Goal: Task Accomplishment & Management: Complete application form

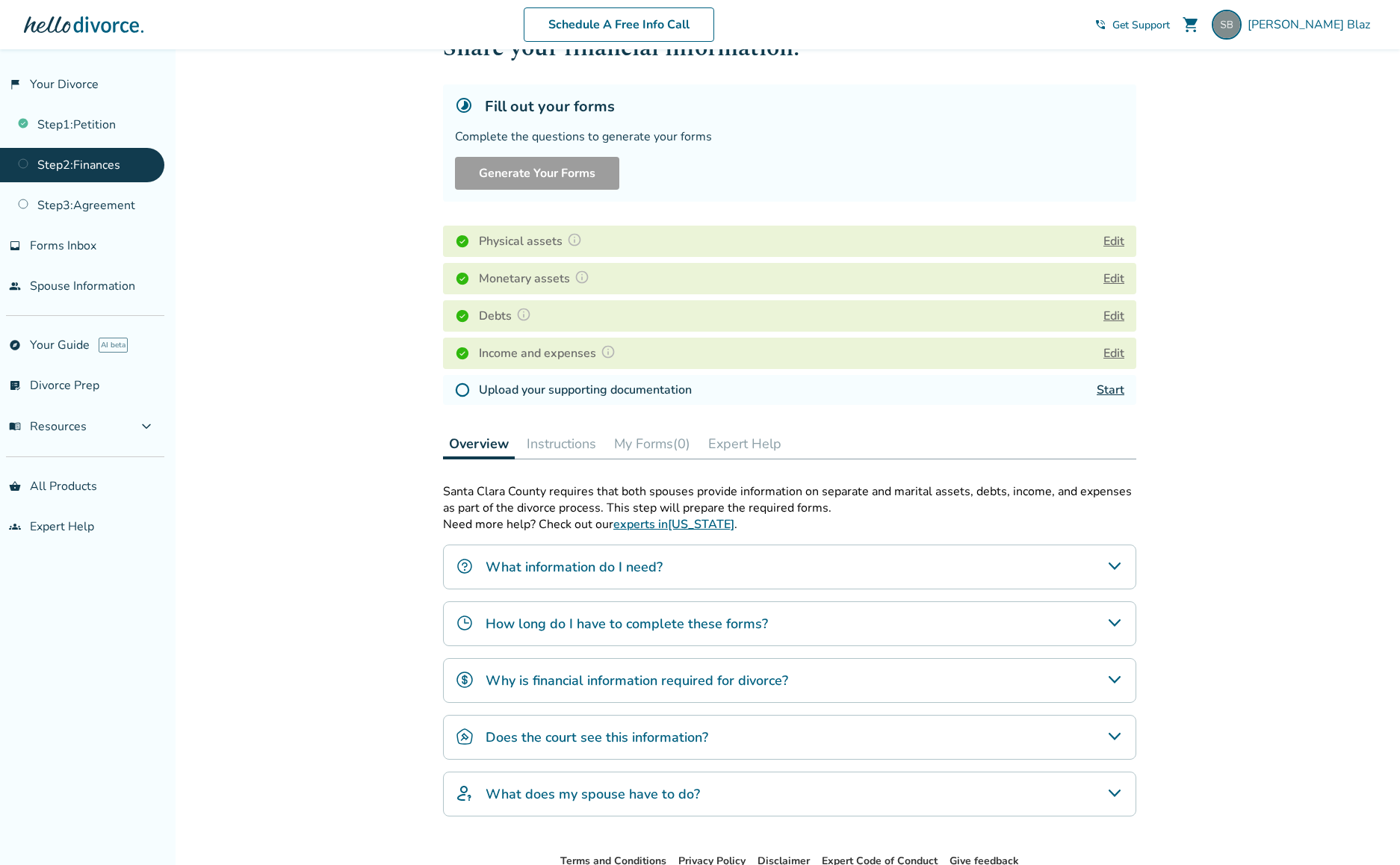
scroll to position [157, 0]
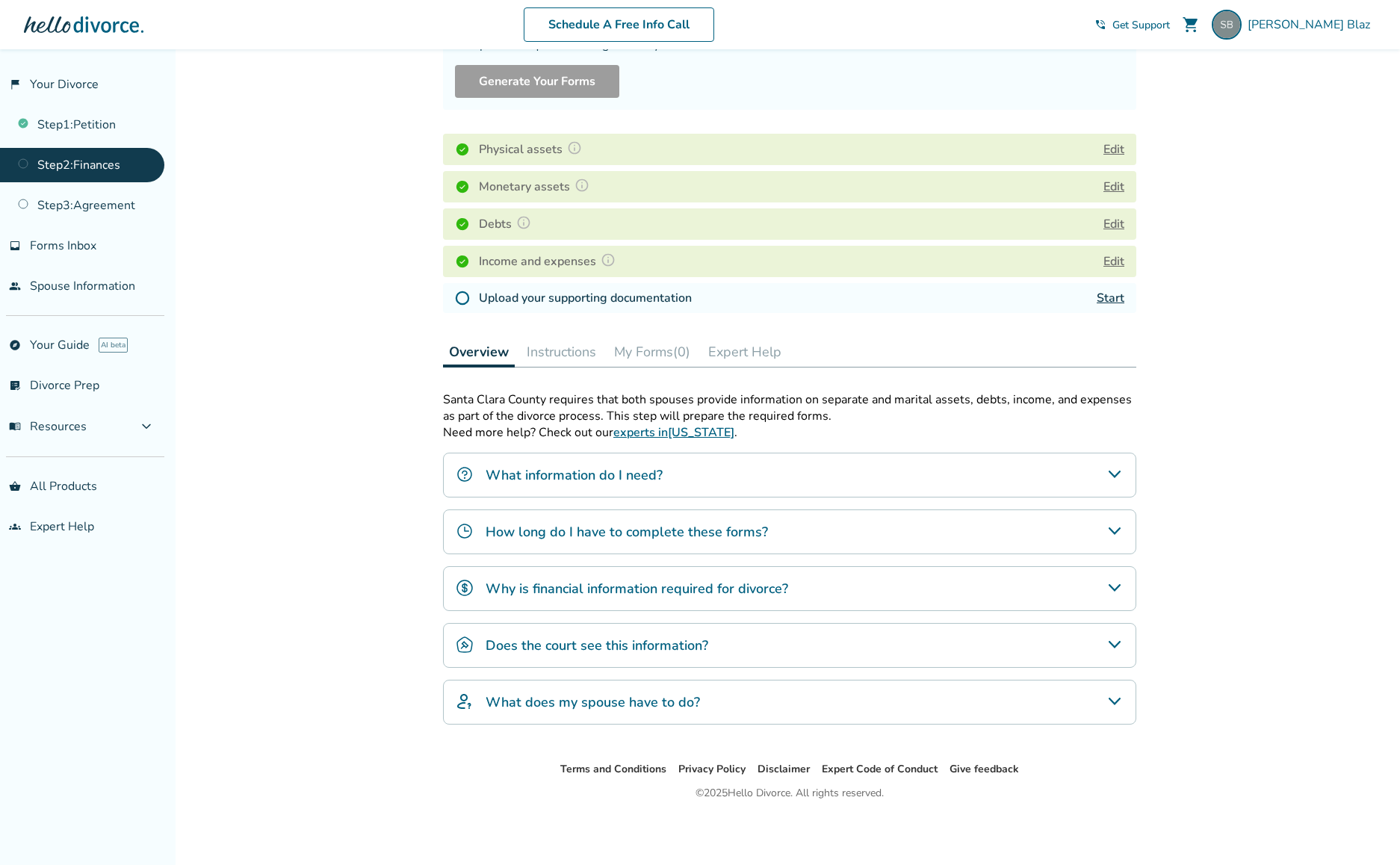
click at [1116, 298] on link "Start" at bounding box center [1110, 298] width 28 height 16
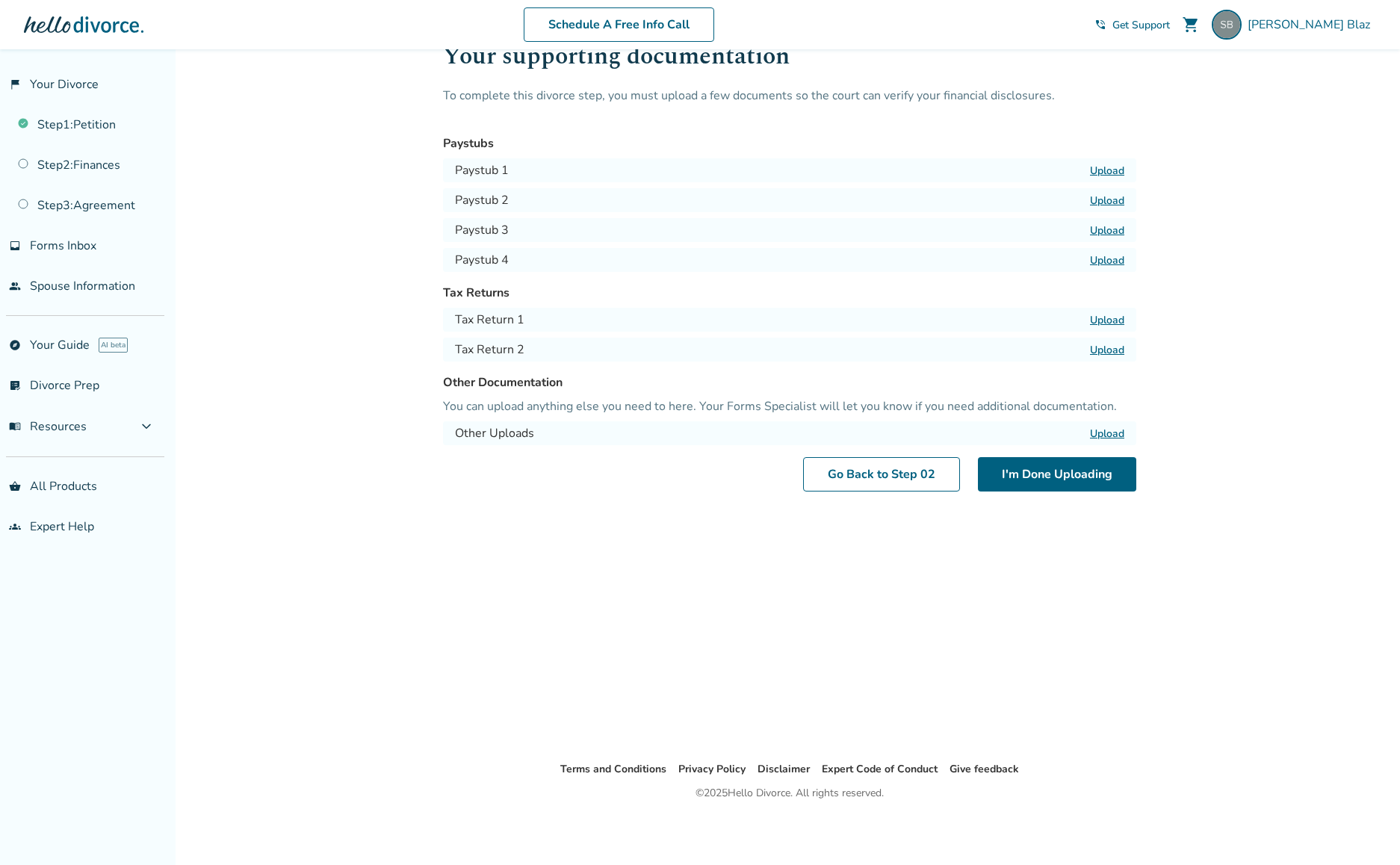
click at [1103, 168] on label "Upload" at bounding box center [1107, 170] width 35 height 14
click at [0, 0] on input "Upload" at bounding box center [0, 0] width 0 height 0
click at [1111, 169] on label "Upload" at bounding box center [1107, 170] width 35 height 14
click at [0, 0] on input "Upload" at bounding box center [0, 0] width 0 height 0
click at [1101, 317] on label "Upload" at bounding box center [1107, 320] width 35 height 14
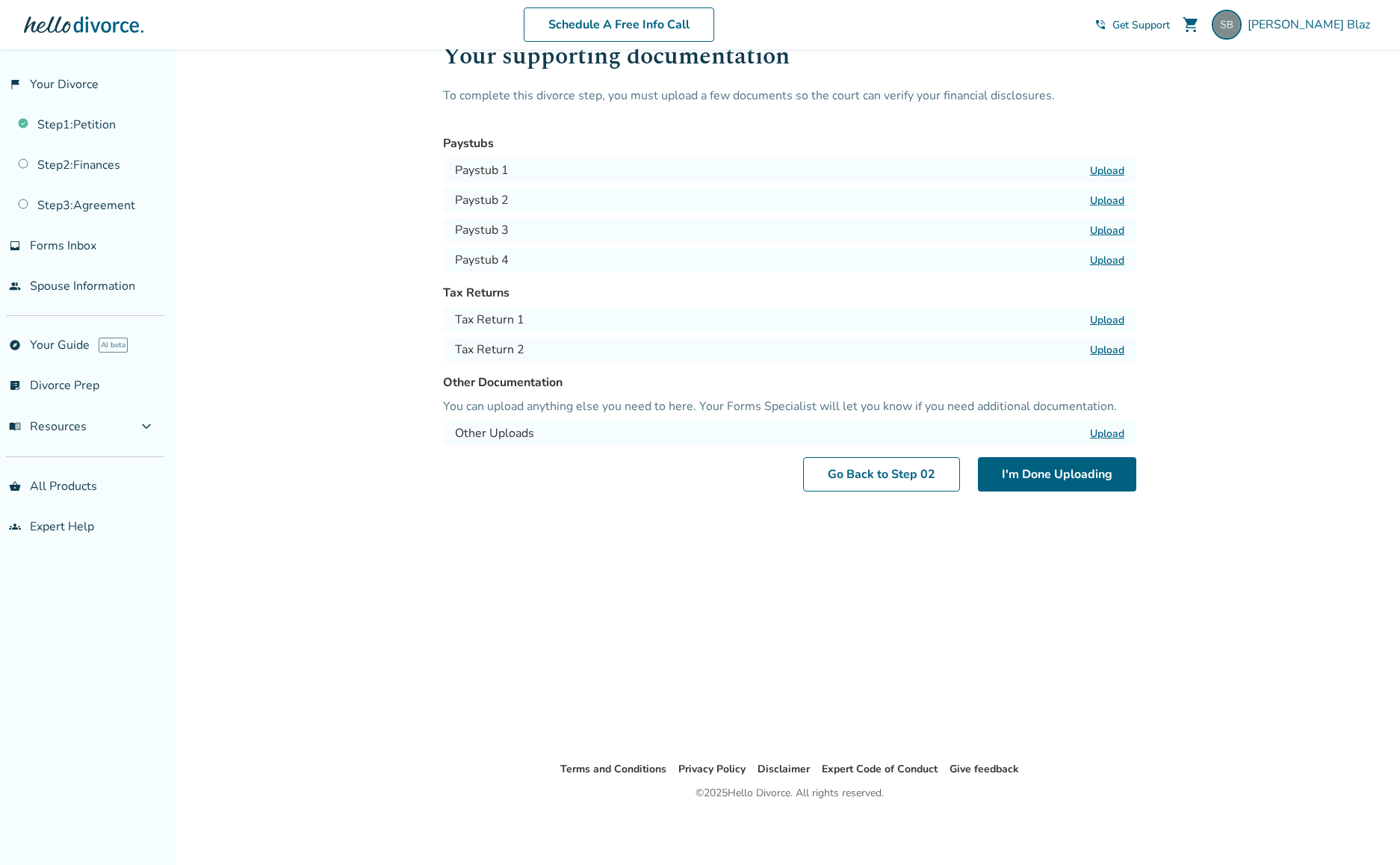
click at [0, 0] on input "Upload" at bounding box center [0, 0] width 0 height 0
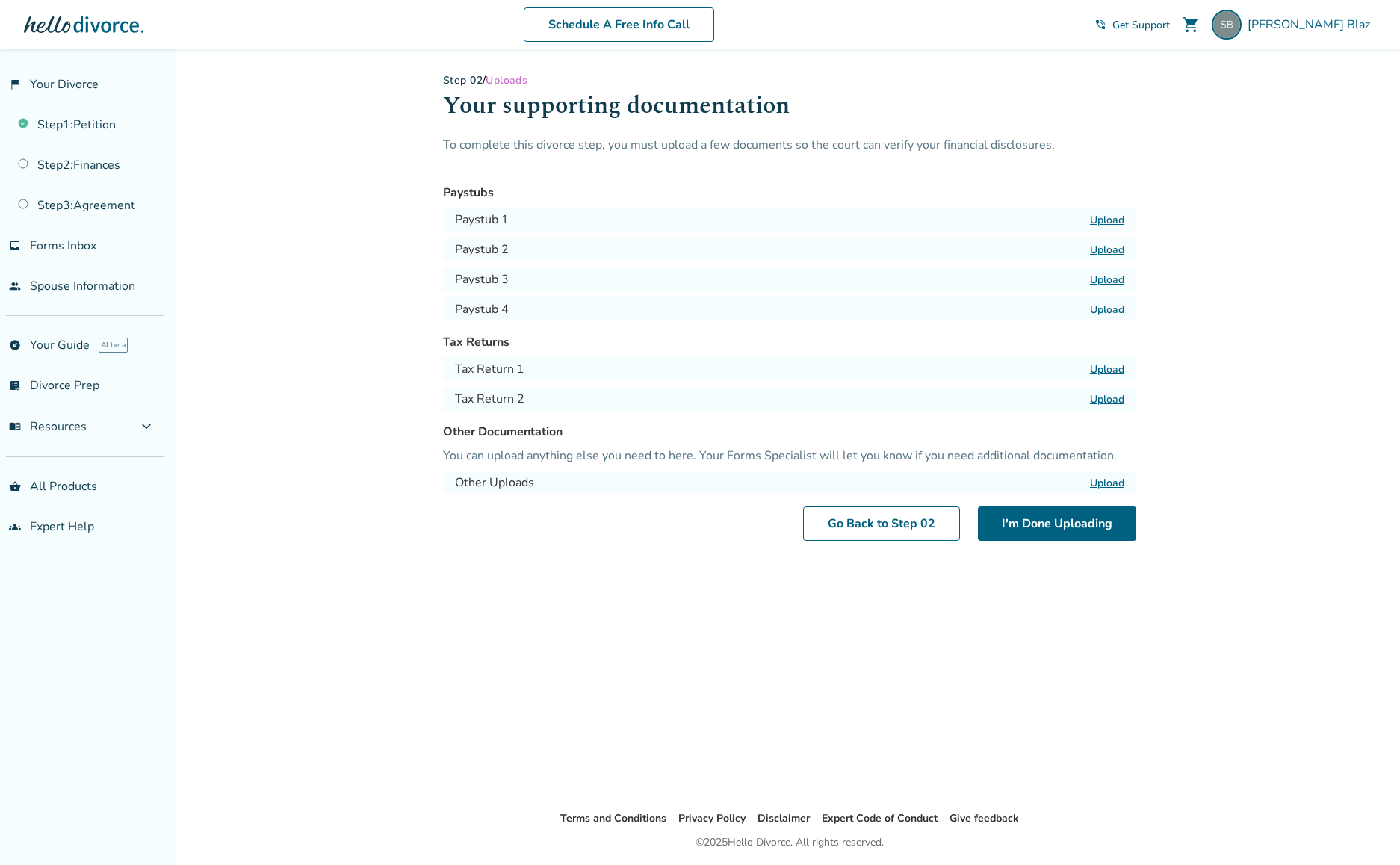
click at [1110, 221] on label "Upload" at bounding box center [1107, 220] width 35 height 14
click at [0, 0] on input "Upload" at bounding box center [0, 0] width 0 height 0
click at [1107, 369] on label "Upload" at bounding box center [1107, 369] width 35 height 14
click at [0, 0] on input "Upload" at bounding box center [0, 0] width 0 height 0
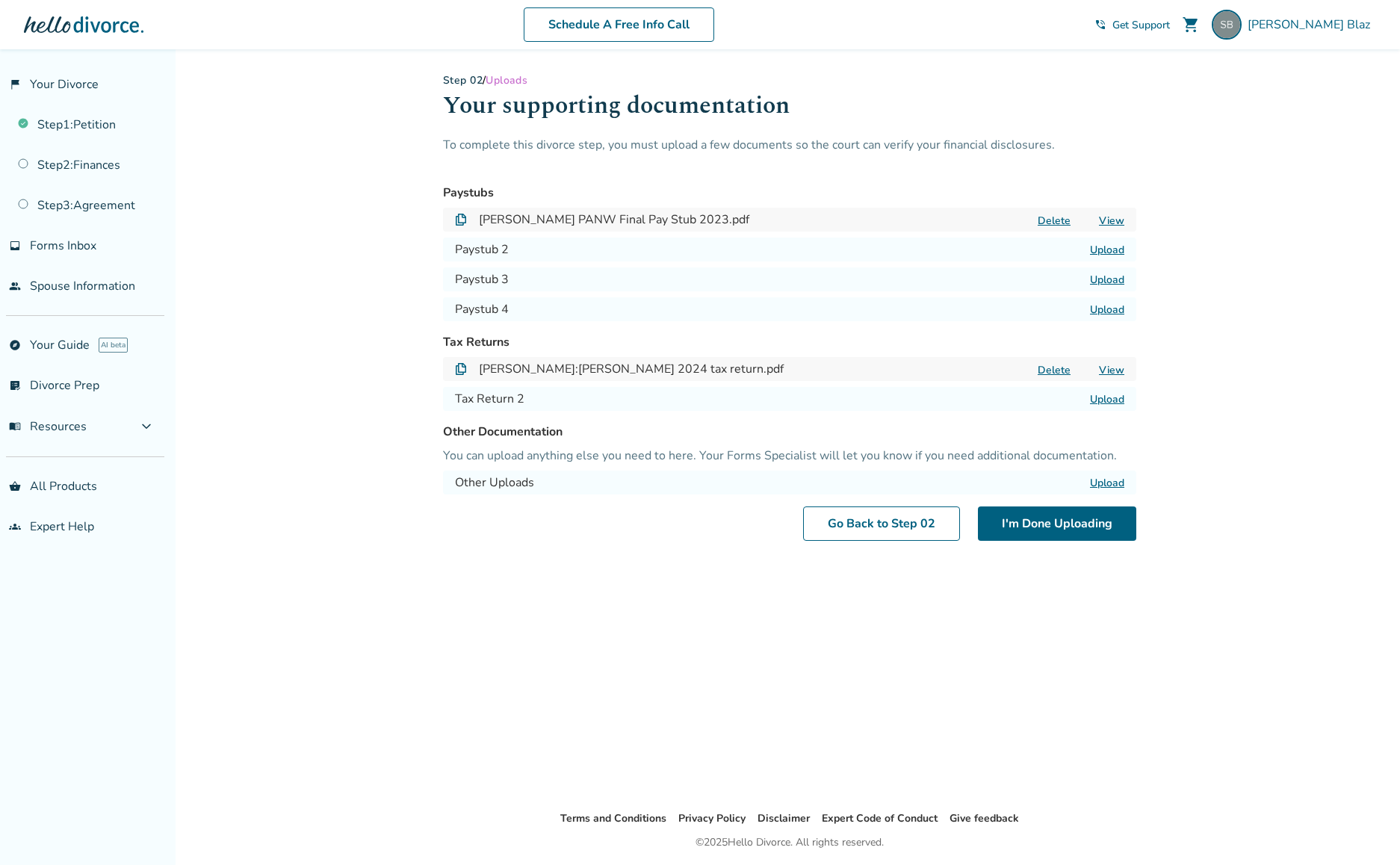
click at [1103, 399] on label "Upload" at bounding box center [1107, 400] width 35 height 14
click at [0, 0] on input "Upload" at bounding box center [0, 0] width 0 height 0
click at [1060, 524] on button "I'm Done Uploading" at bounding box center [1057, 524] width 158 height 35
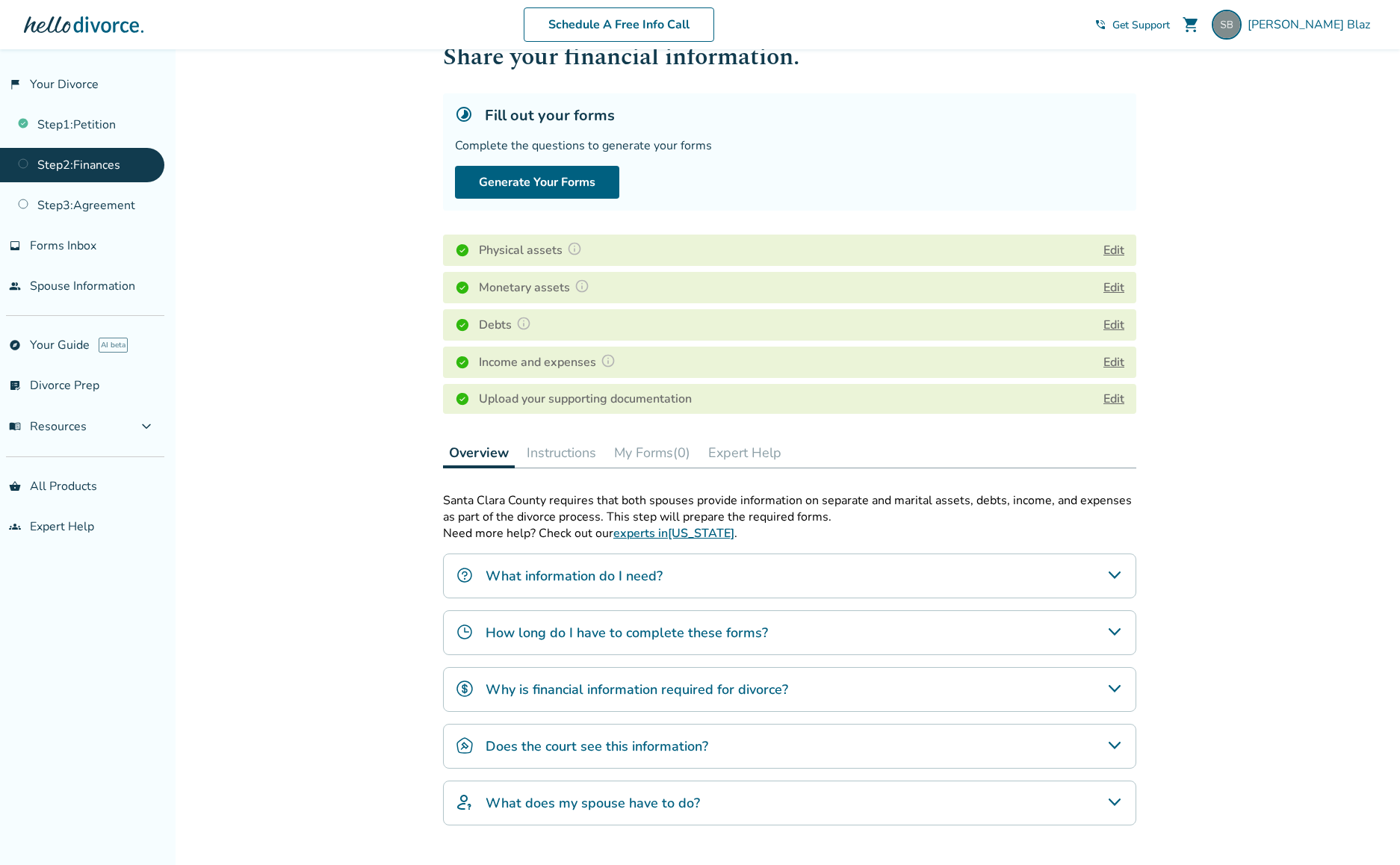
scroll to position [157, 0]
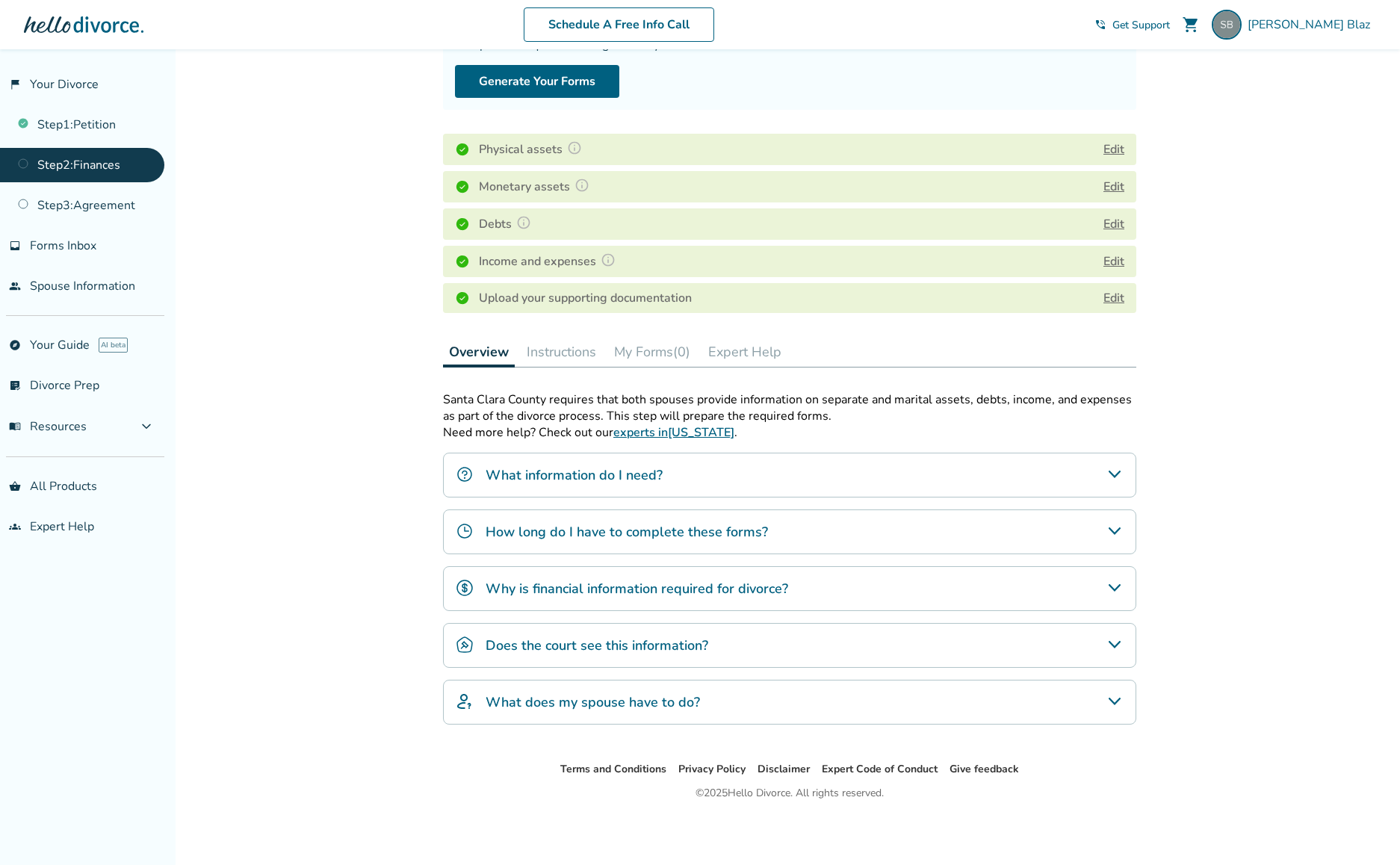
click at [1119, 471] on icon "What information do I need?" at bounding box center [1115, 474] width 12 height 8
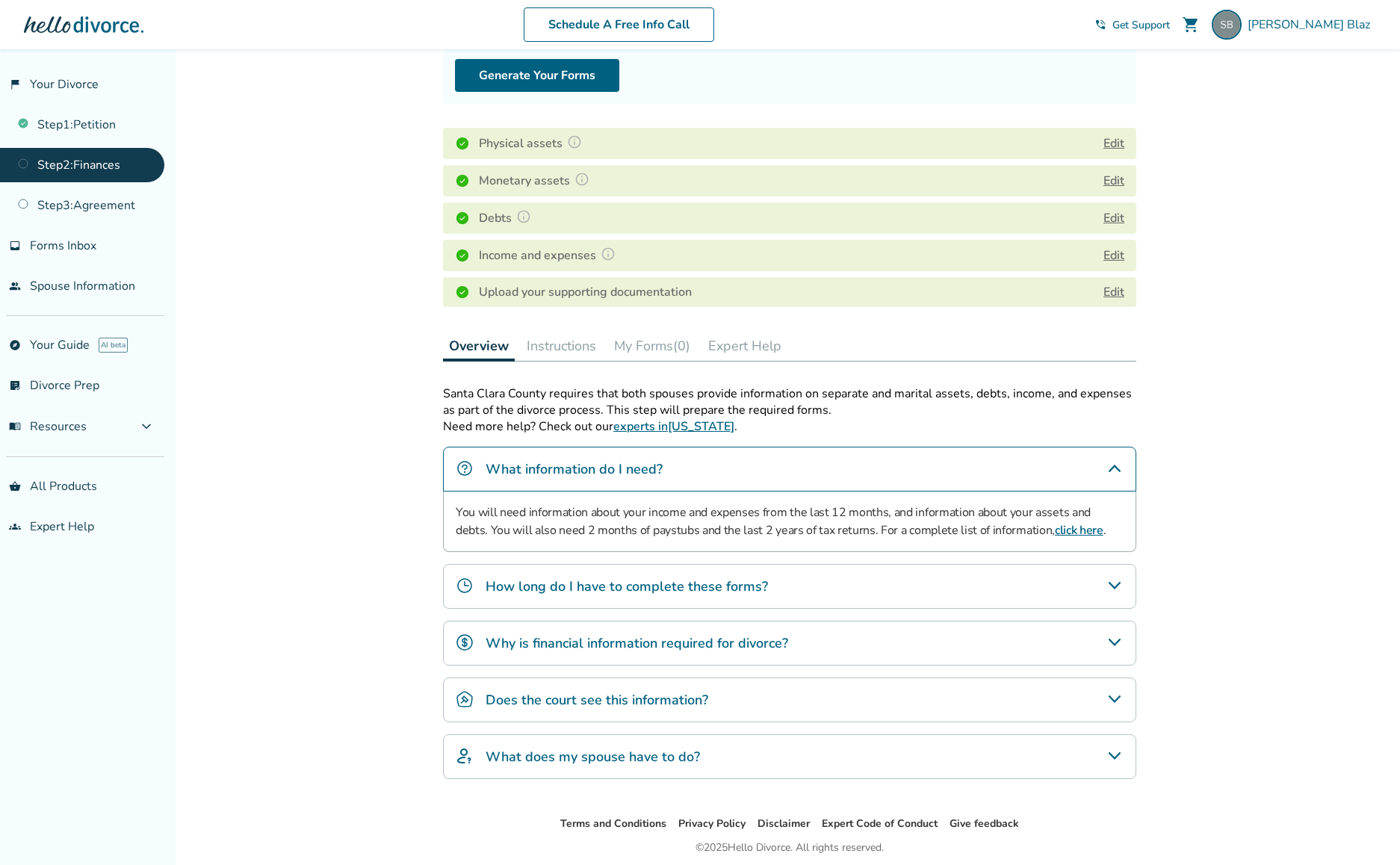
click at [1116, 590] on icon "How long do I have to complete these forms?" at bounding box center [1115, 586] width 12 height 8
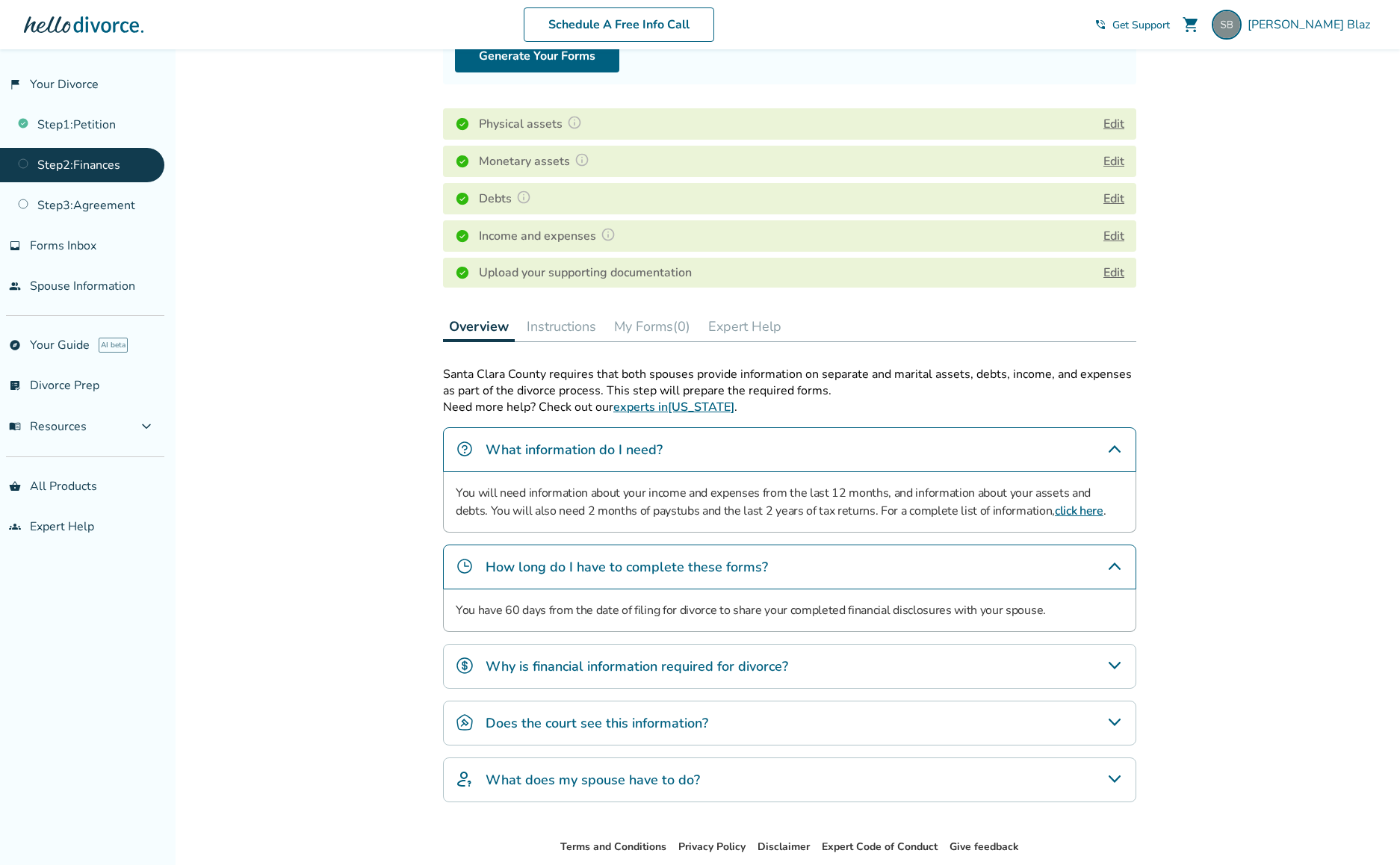
scroll to position [260, 0]
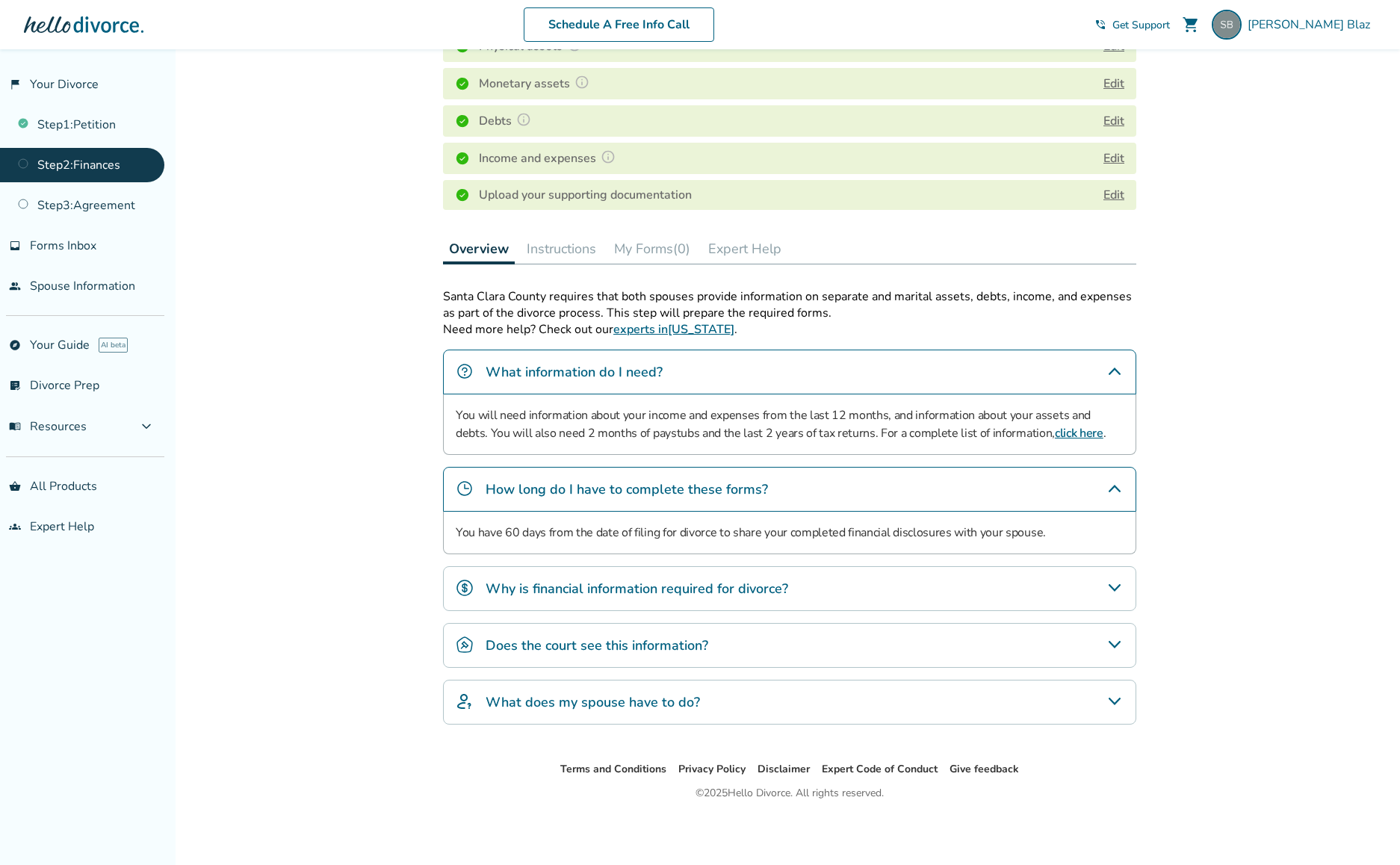
click at [1117, 580] on icon "Why is financial information required for divorce?" at bounding box center [1115, 587] width 18 height 18
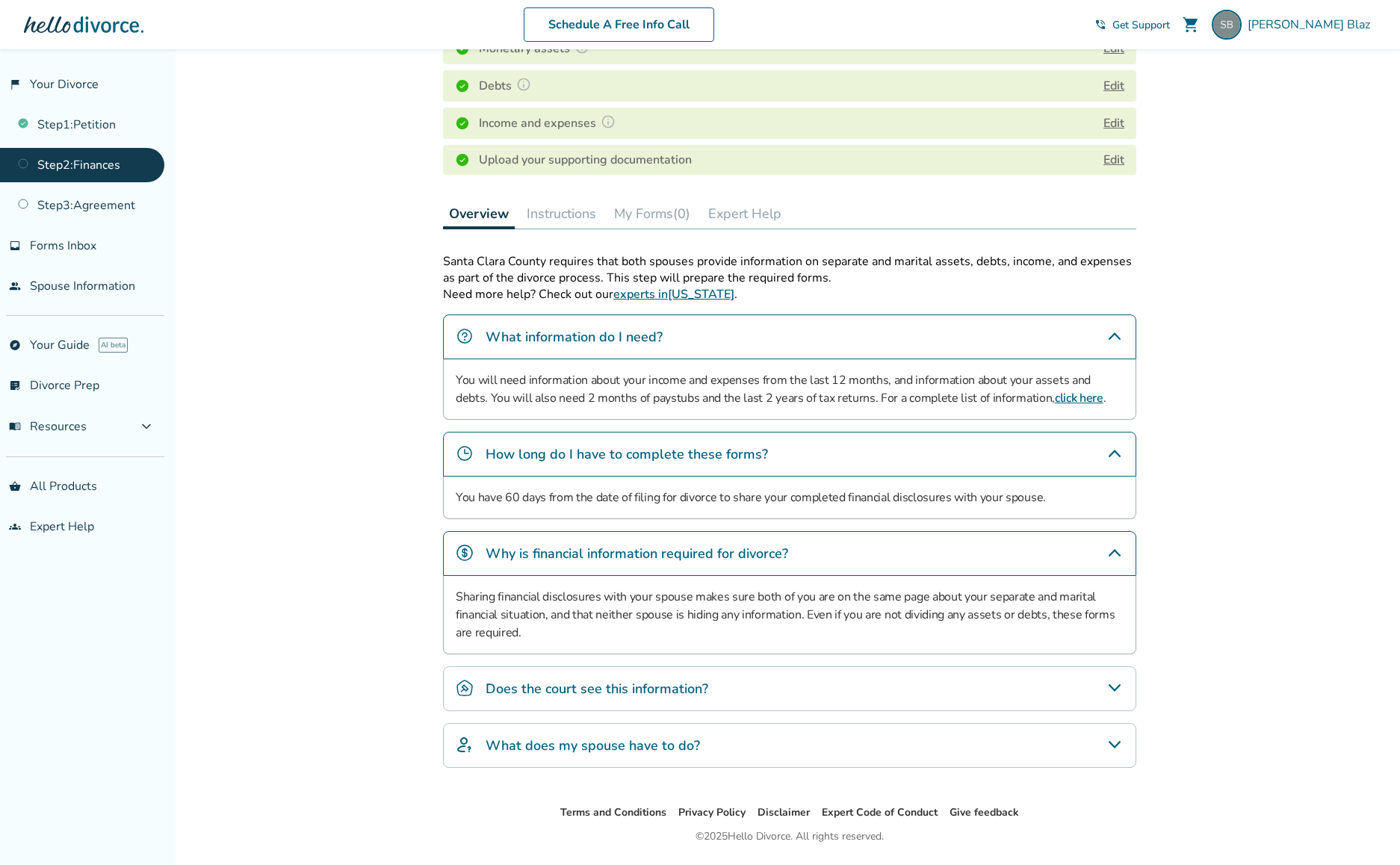
scroll to position [339, 0]
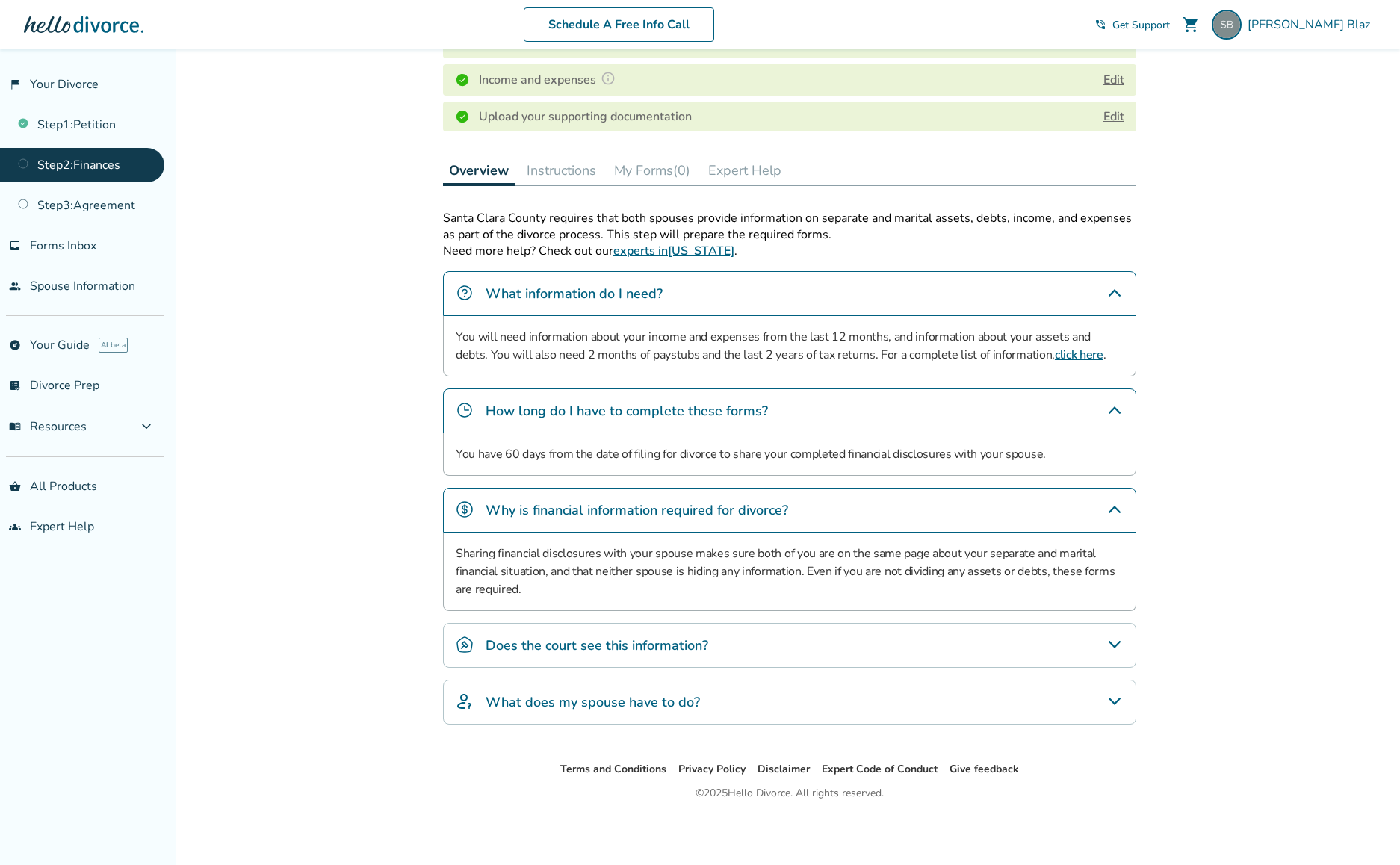
click at [1108, 646] on icon "Does the court see this information?" at bounding box center [1115, 644] width 18 height 18
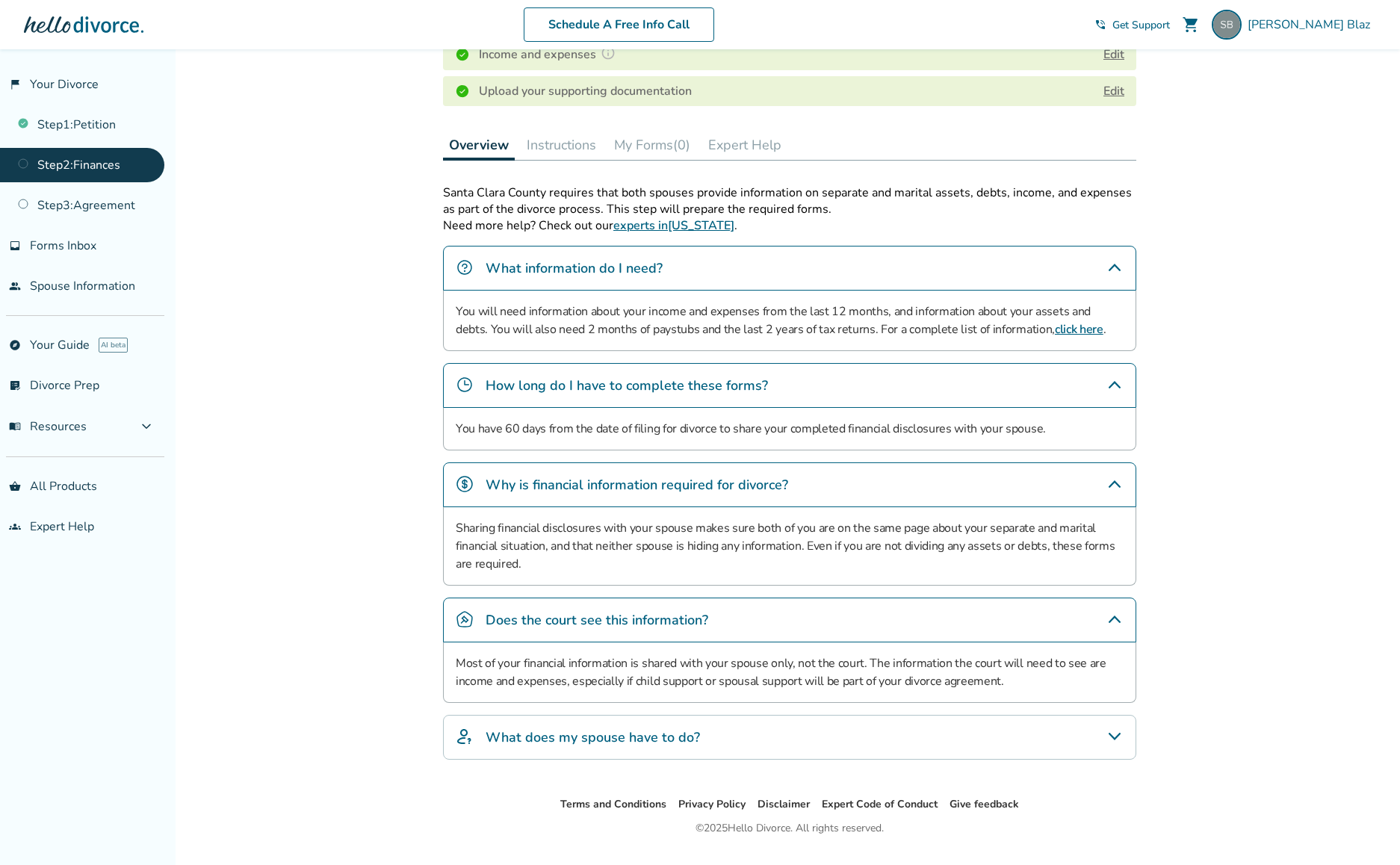
scroll to position [400, 0]
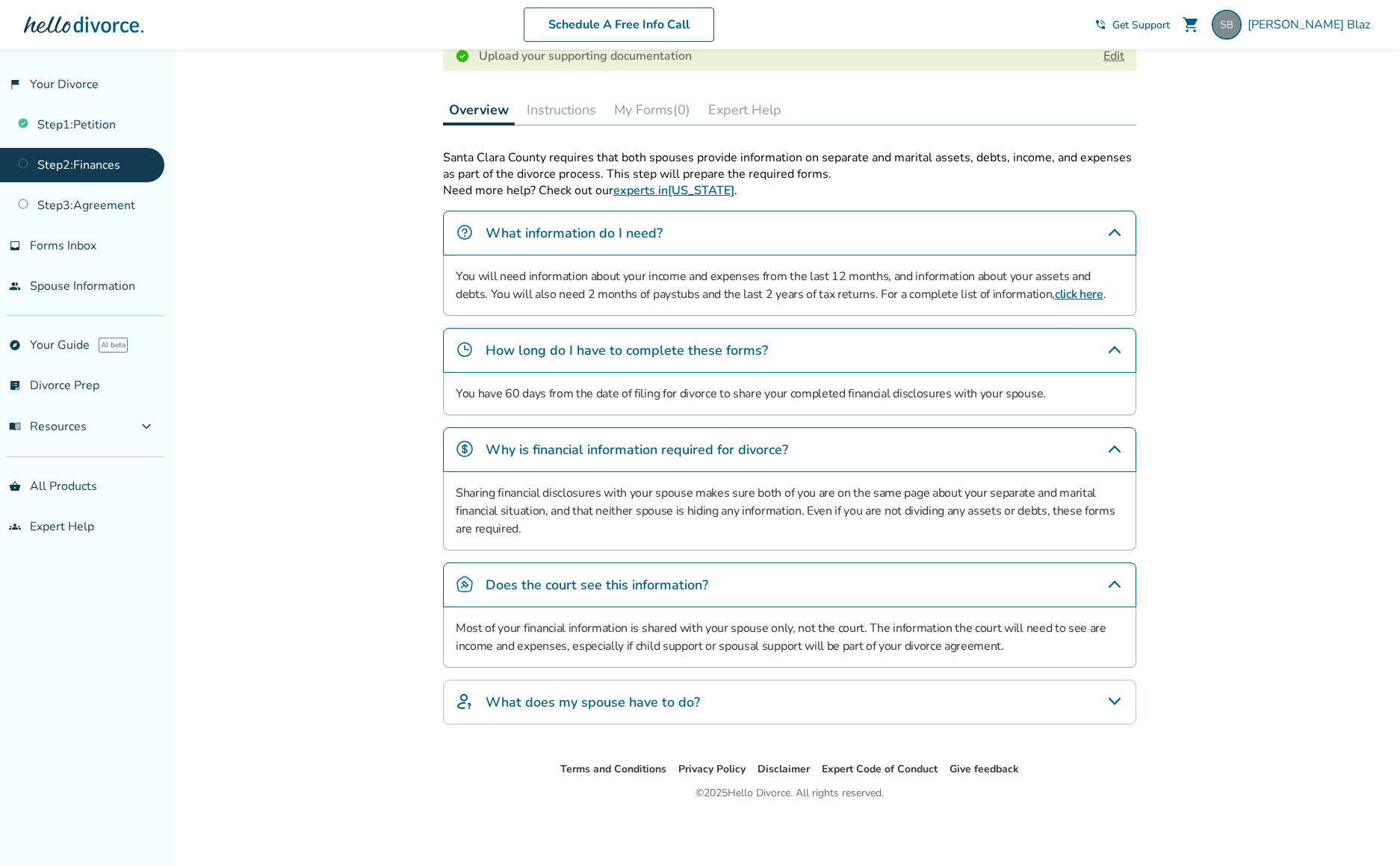
click at [1111, 703] on icon "What does my spouse have to do?" at bounding box center [1115, 702] width 18 height 18
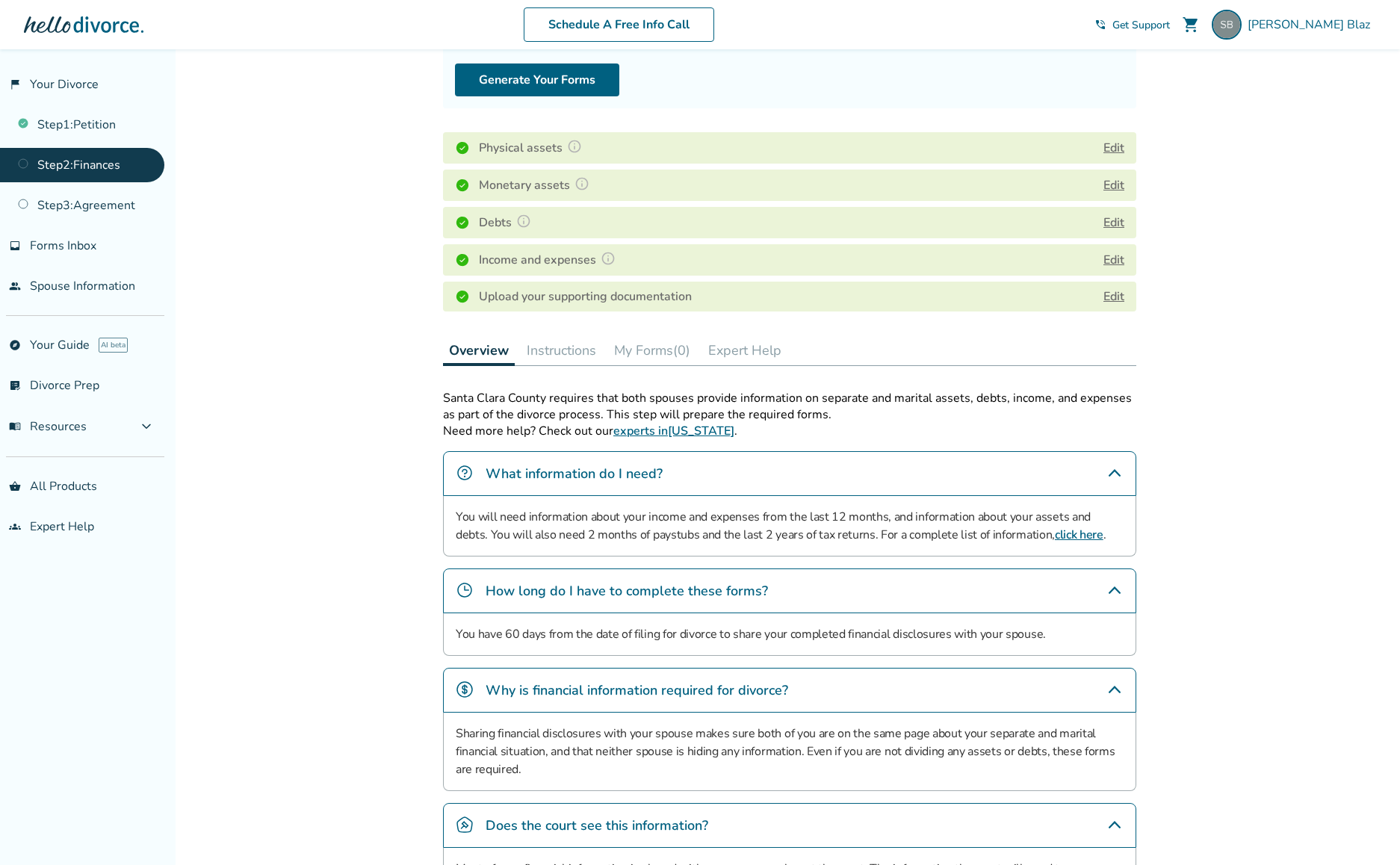
scroll to position [0, 0]
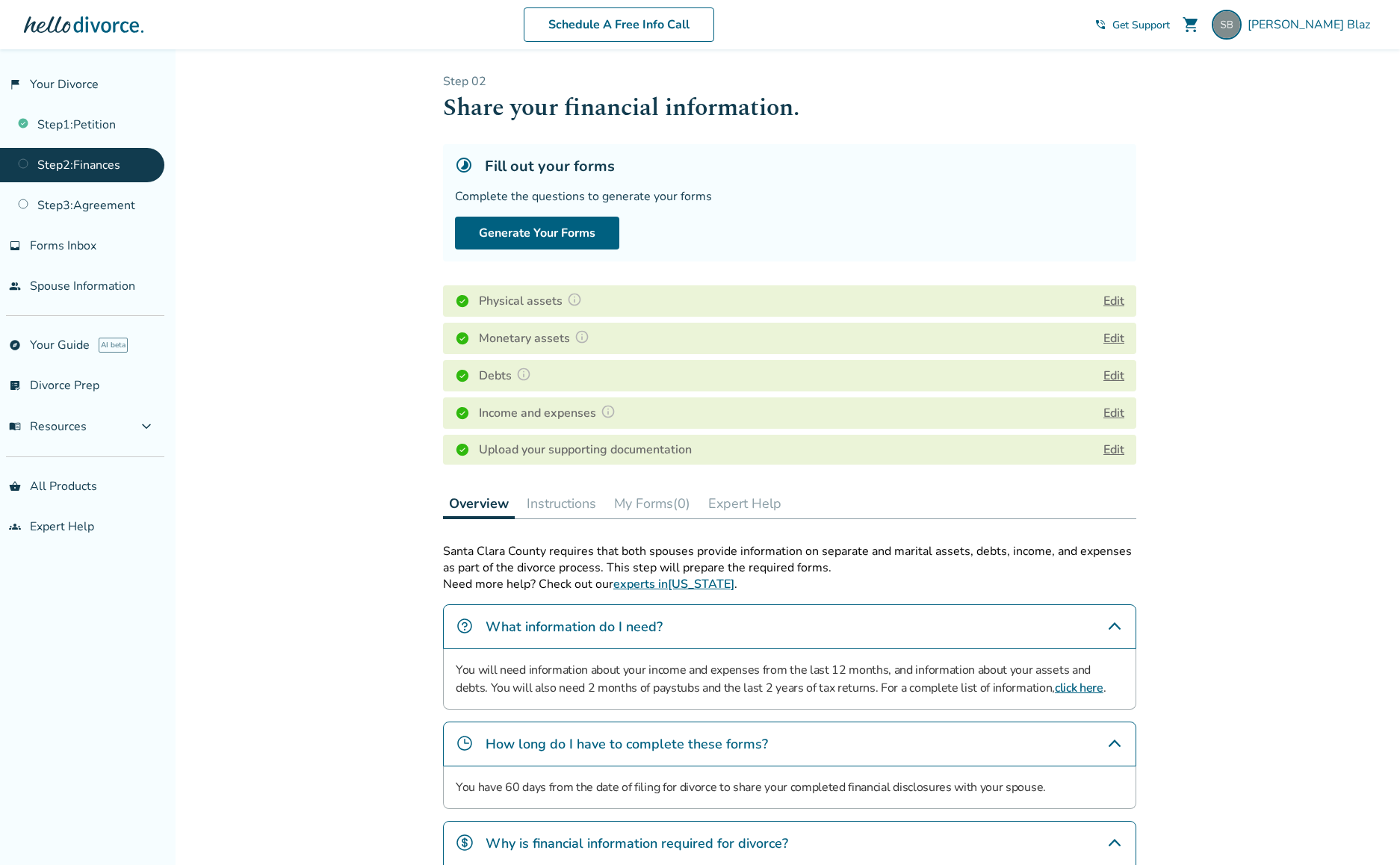
click at [563, 504] on button "Instructions" at bounding box center [561, 503] width 81 height 30
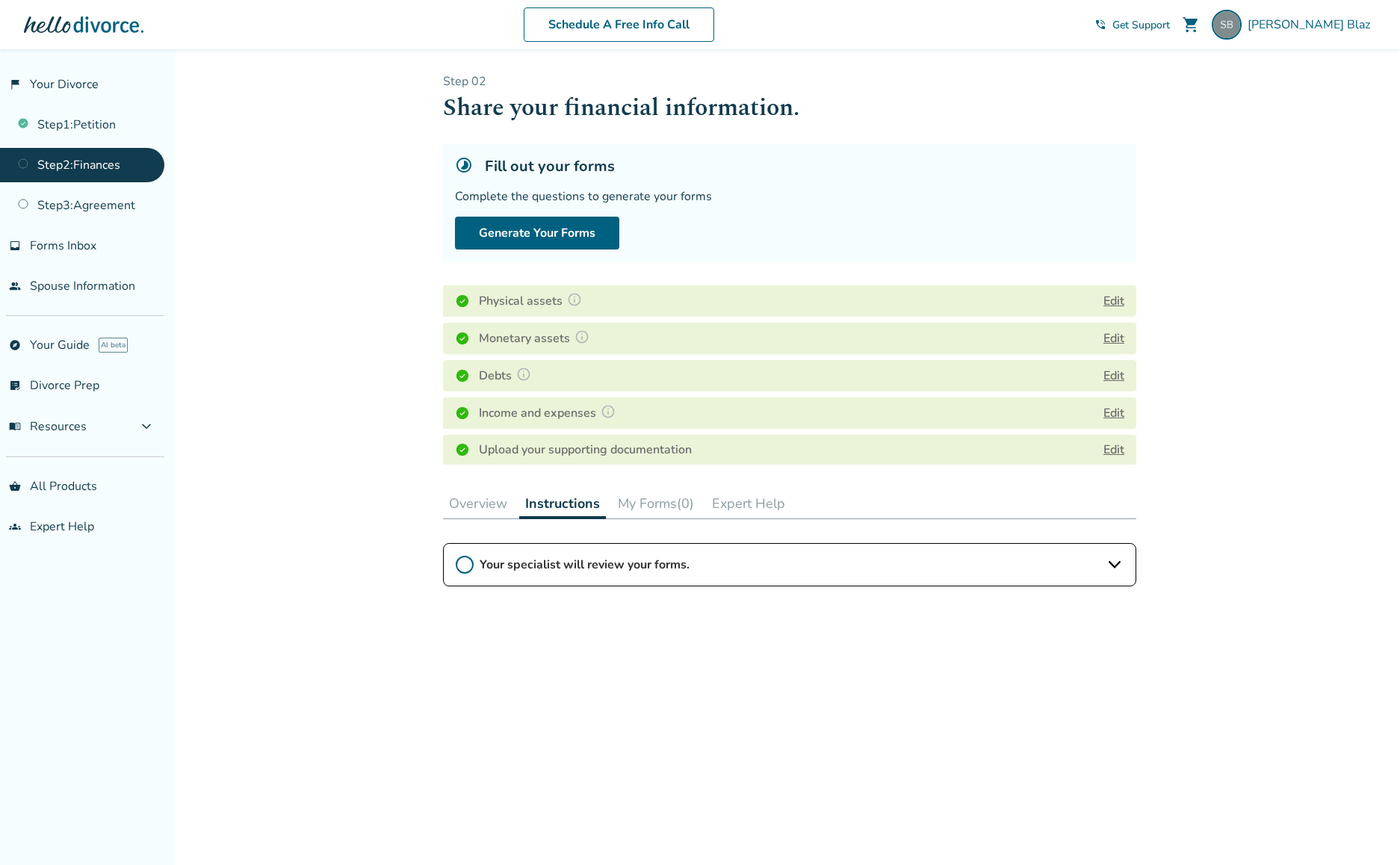
click at [651, 509] on button "My Forms (0)" at bounding box center [656, 503] width 88 height 30
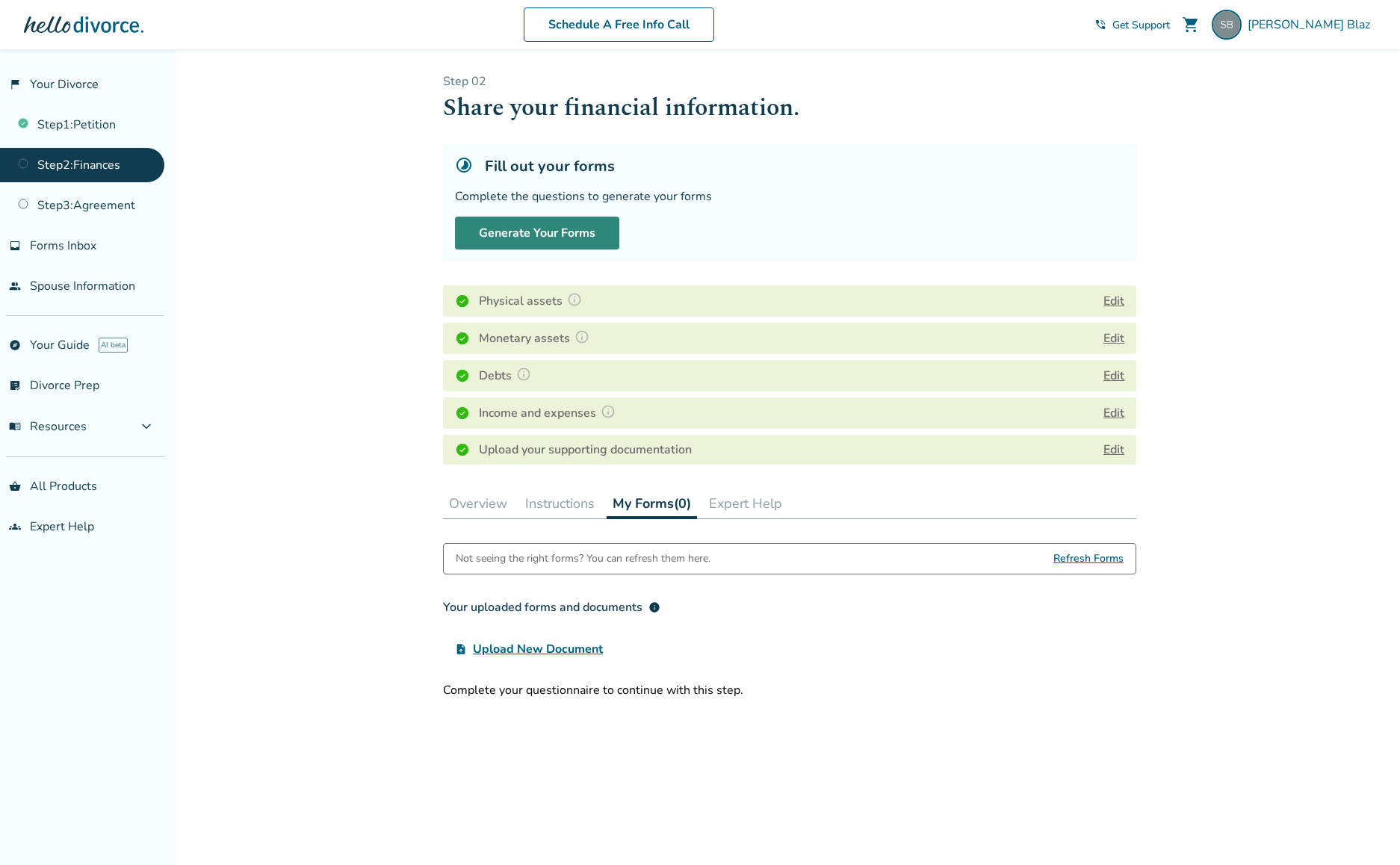
click at [525, 234] on button "Generate Your Forms" at bounding box center [537, 234] width 164 height 33
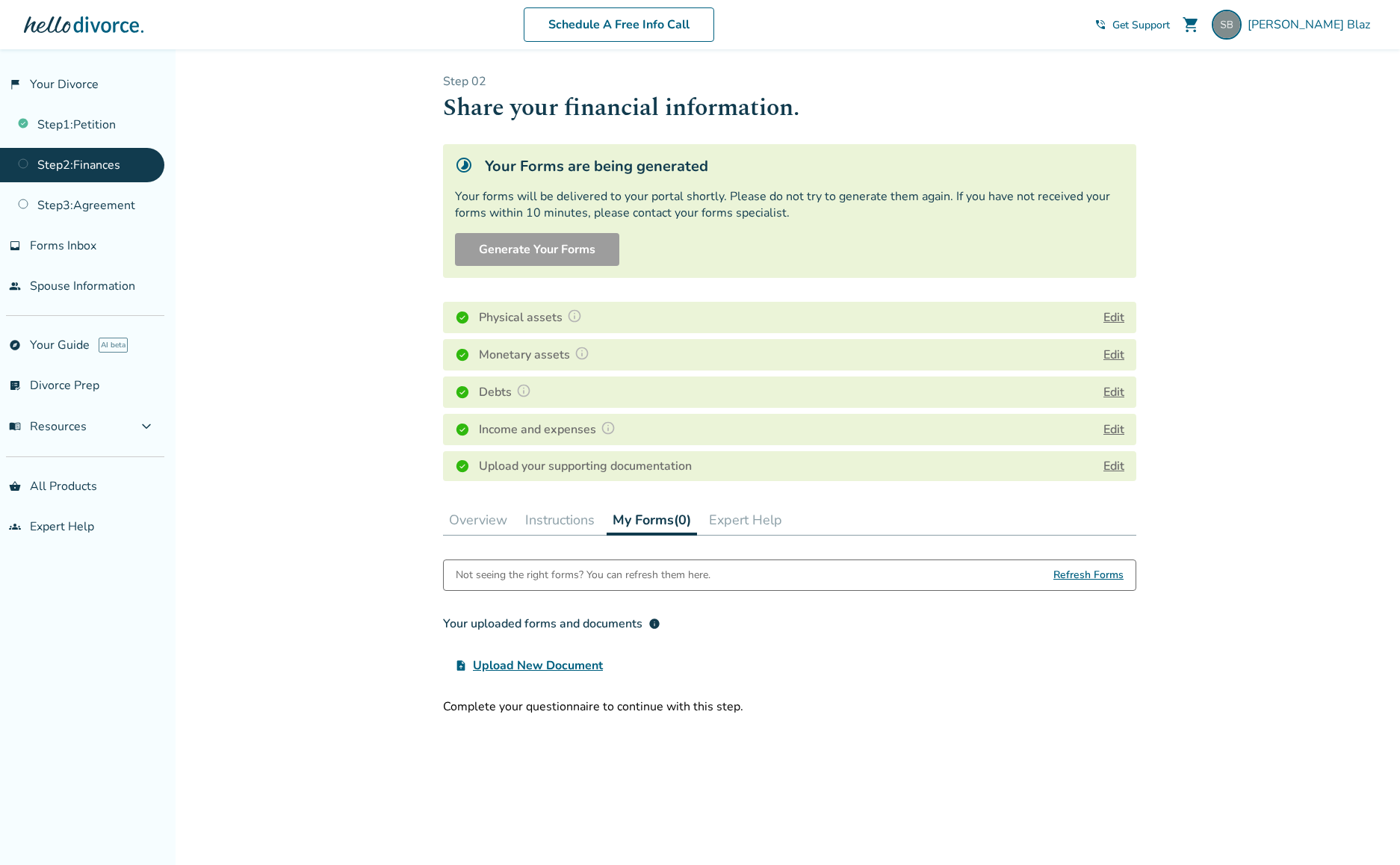
click at [1079, 577] on span "Refresh Forms" at bounding box center [1088, 575] width 70 height 30
click at [288, 160] on div "Added to cart Step 0 2 Share your financial information. Your Forms are being g…" at bounding box center [700, 536] width 1400 height 975
click at [283, 141] on div "Added to cart Step 0 2 Share your financial information. Your Forms are being g…" at bounding box center [700, 536] width 1400 height 975
click at [1094, 579] on span "Refresh Forms" at bounding box center [1088, 575] width 70 height 30
click at [307, 133] on div "Added to cart Step 0 2 Share your financial information. Your Forms are being g…" at bounding box center [700, 536] width 1400 height 975
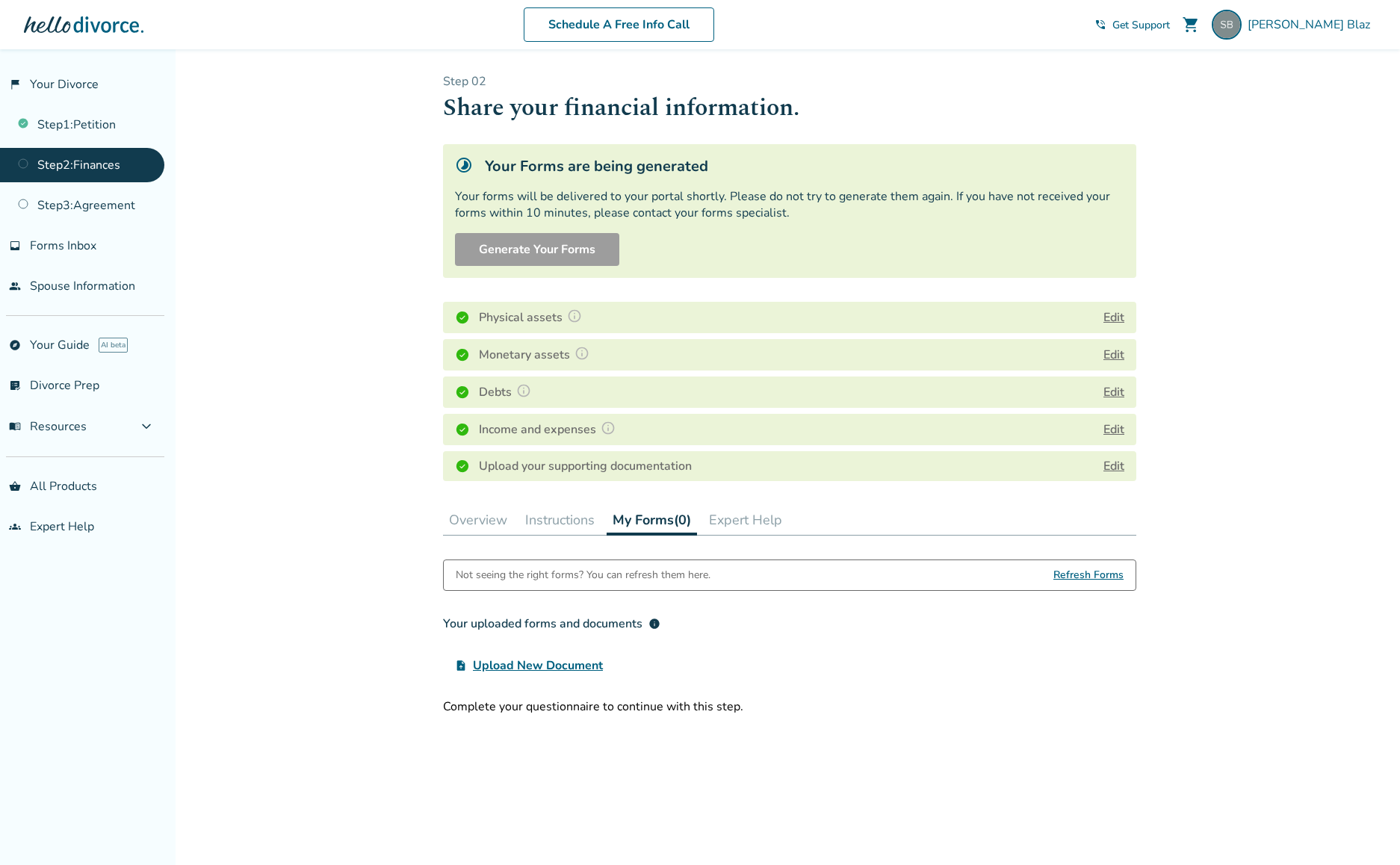
click at [1099, 580] on span "Refresh Forms" at bounding box center [1088, 575] width 70 height 30
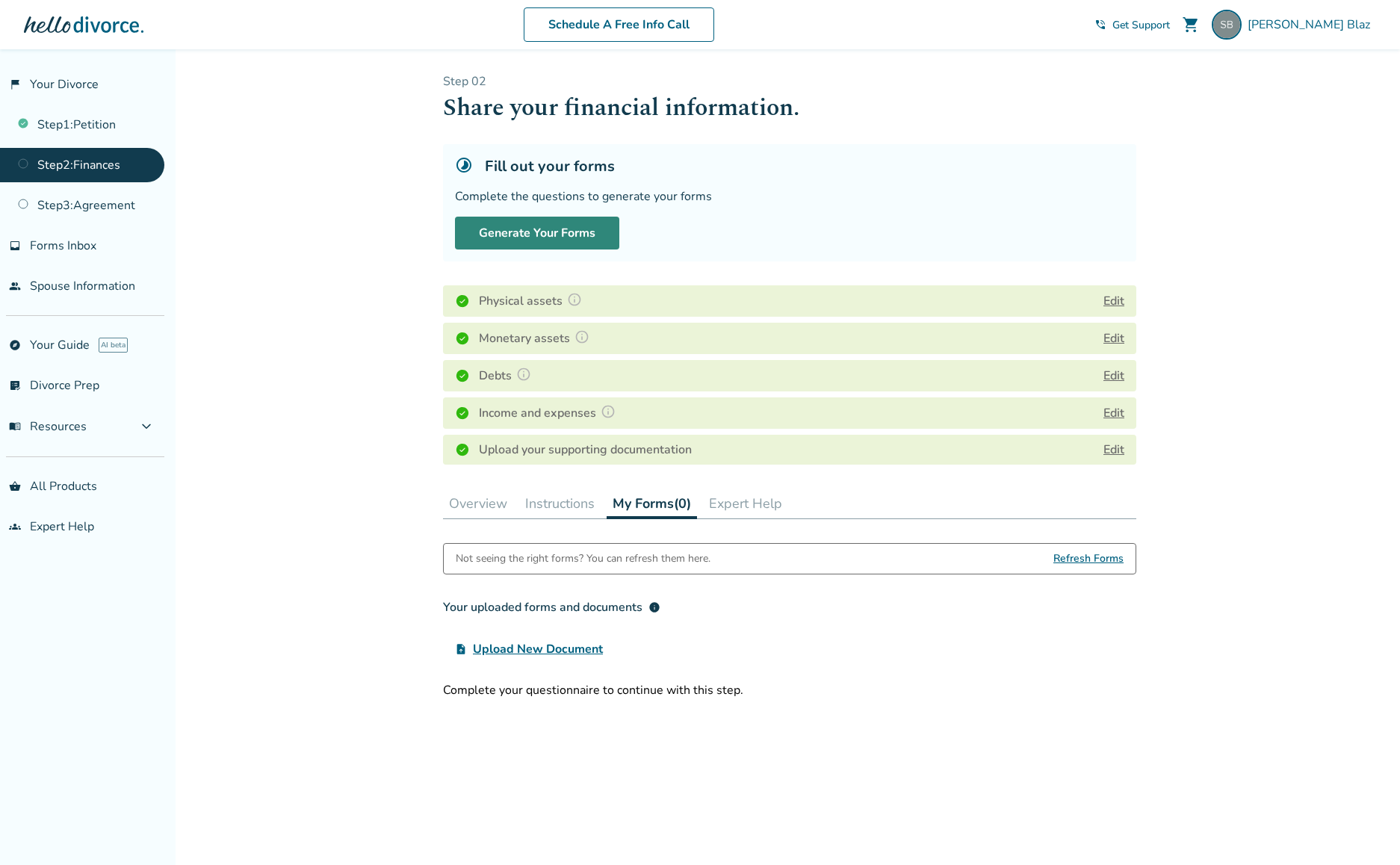
click at [544, 231] on button "Generate Your Forms" at bounding box center [537, 234] width 164 height 33
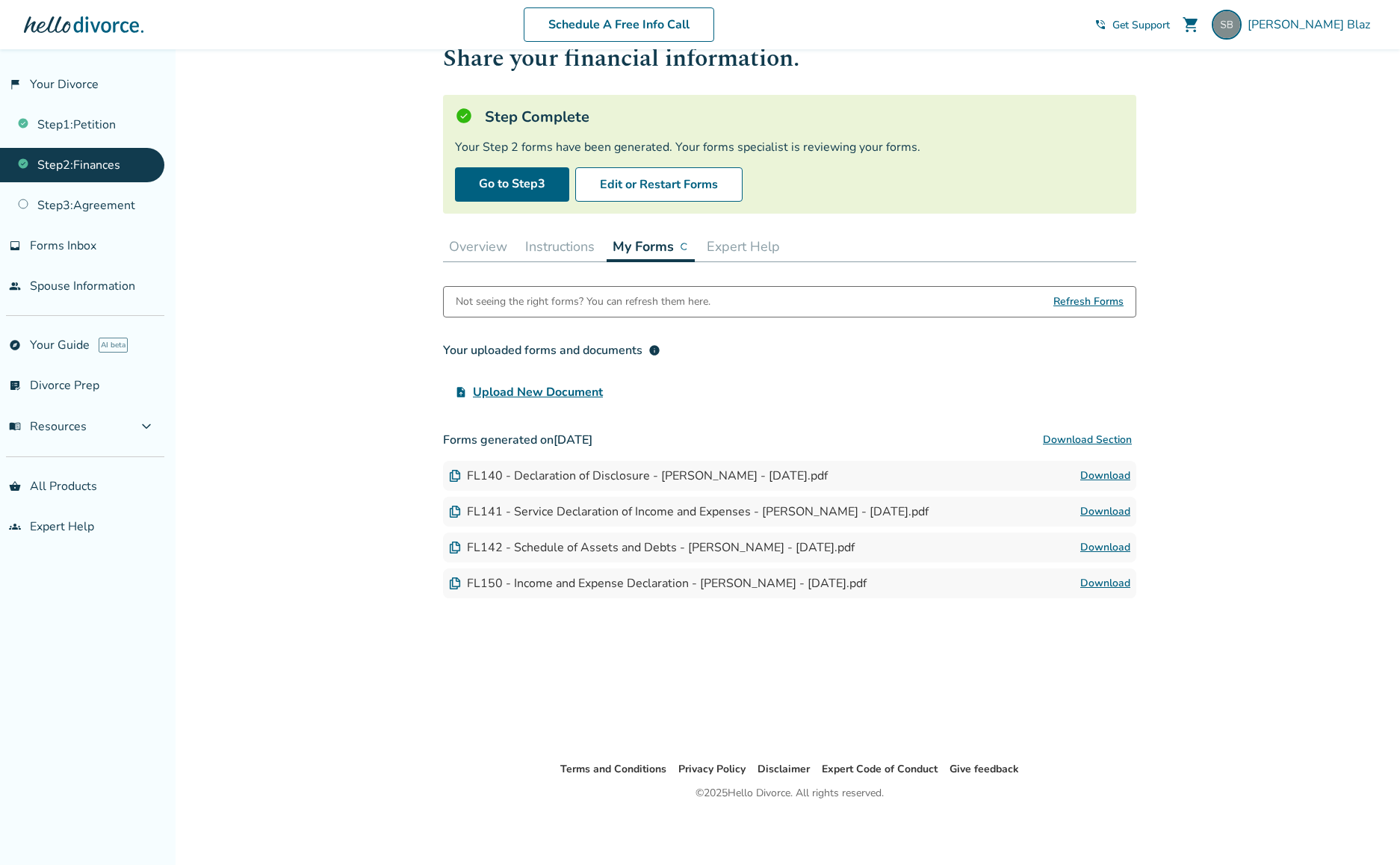
scroll to position [49, 0]
click at [1103, 439] on button "Download Section" at bounding box center [1087, 440] width 98 height 30
click at [1242, 24] on img at bounding box center [1226, 24] width 30 height 30
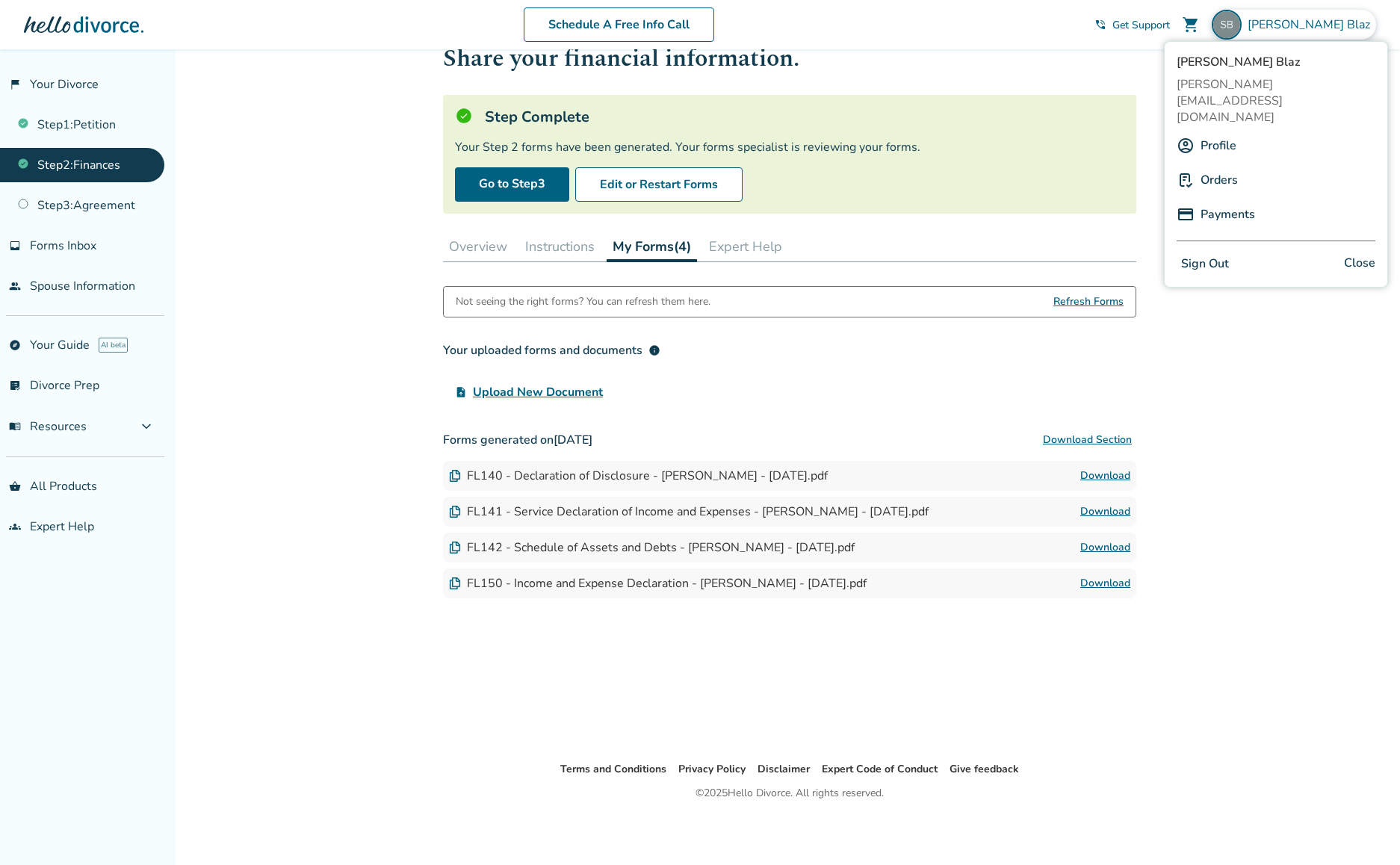
click at [1205, 253] on button "Sign Out" at bounding box center [1205, 264] width 57 height 22
